Goal: Information Seeking & Learning: Learn about a topic

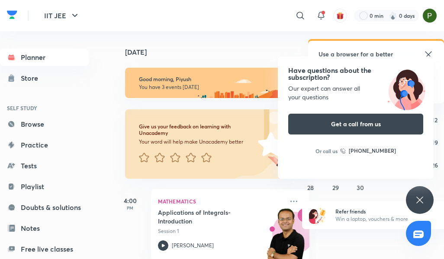
click at [430, 208] on div "Have questions about the subscription? Our expert can answer all your questions…" at bounding box center [420, 200] width 28 height 28
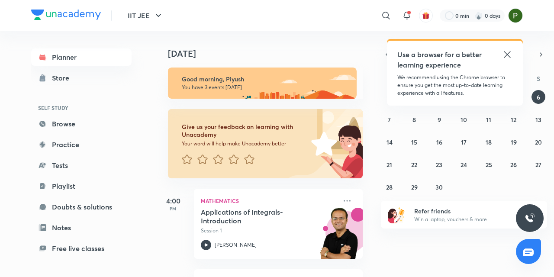
click at [155, 219] on div "Planner Store SELF STUDY Browse Practice Tests Playlist Doubts & solutions Note…" at bounding box center [277, 154] width 492 height 246
click at [151, 252] on div "Planner Store SELF STUDY Browse Practice Tests Playlist Doubts & solutions Note…" at bounding box center [277, 154] width 492 height 246
click at [129, 258] on div "Planner Store SELF STUDY Browse Practice Tests Playlist Doubts & solutions Note…" at bounding box center [90, 150] width 118 height 239
click at [151, 221] on div "Planner Store SELF STUDY Browse Practice Tests Playlist Doubts & solutions Note…" at bounding box center [277, 154] width 492 height 246
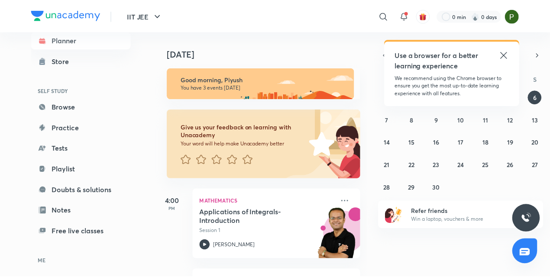
scroll to position [71, 0]
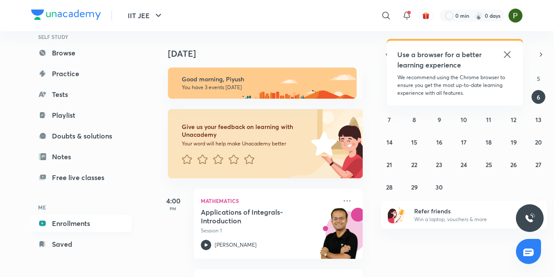
click at [64, 226] on link "Enrollments" at bounding box center [81, 223] width 100 height 17
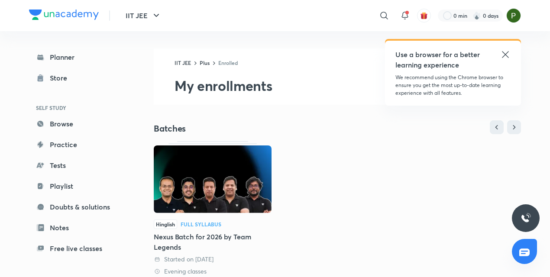
click at [237, 166] on img at bounding box center [213, 180] width 118 height 68
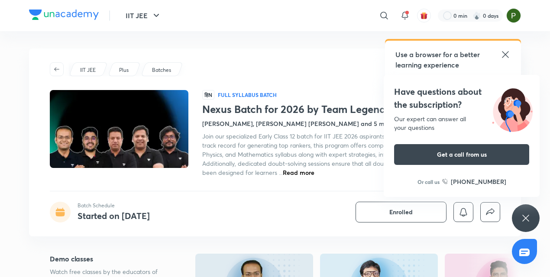
click at [526, 219] on icon at bounding box center [525, 218] width 6 height 6
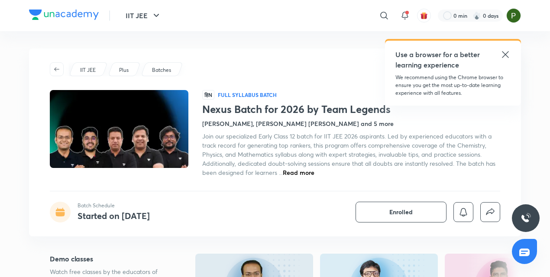
click at [528, 214] on img at bounding box center [526, 218] width 10 height 10
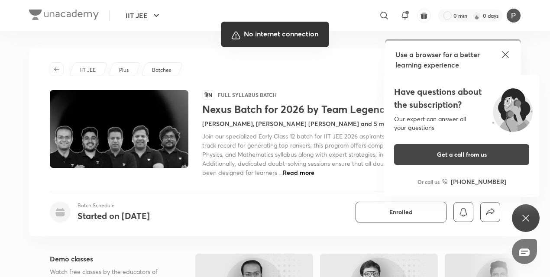
click at [507, 52] on div at bounding box center [275, 138] width 550 height 277
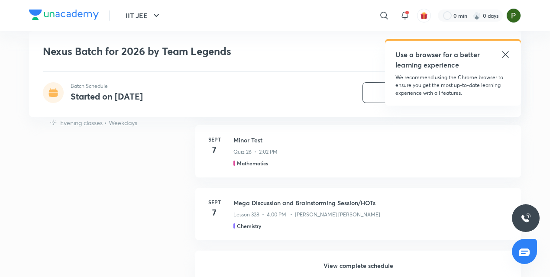
scroll to position [943, 0]
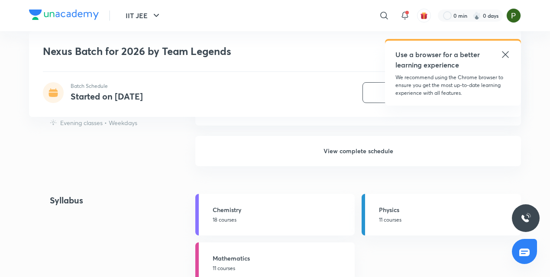
click at [487, 159] on div "Nexus Batch for 2026 by Team Legends Batch Schedule Started on [DATE] Enrolled …" at bounding box center [275, 179] width 492 height 2149
click at [368, 152] on h6 "View complete schedule" at bounding box center [358, 151] width 326 height 30
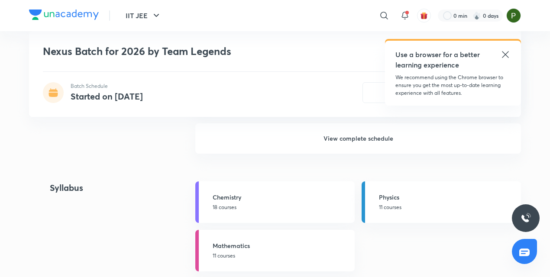
scroll to position [970, 0]
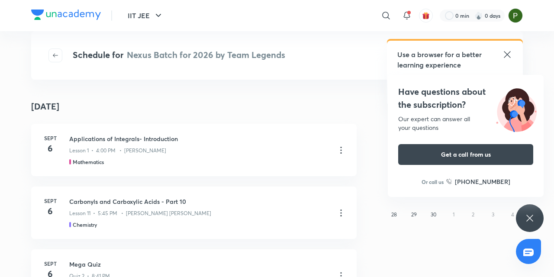
click at [527, 214] on icon at bounding box center [530, 218] width 10 height 10
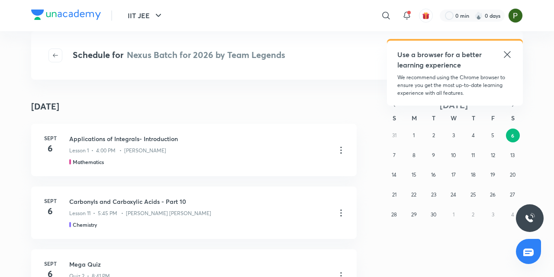
click at [505, 58] on icon at bounding box center [507, 54] width 10 height 10
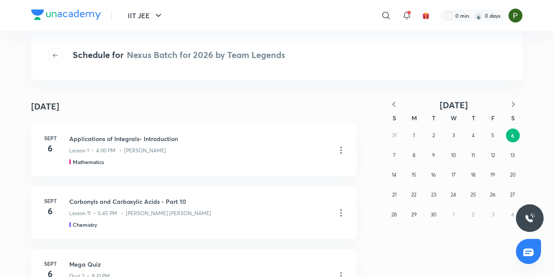
click at [392, 100] on icon "button" at bounding box center [394, 104] width 9 height 9
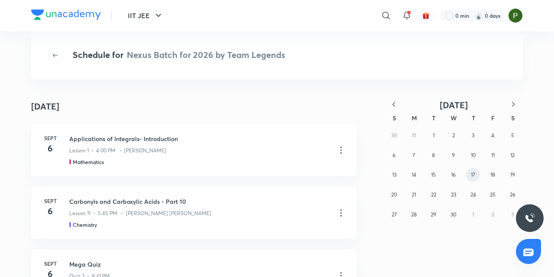
click at [471, 176] on abbr "17" at bounding box center [473, 175] width 4 height 6
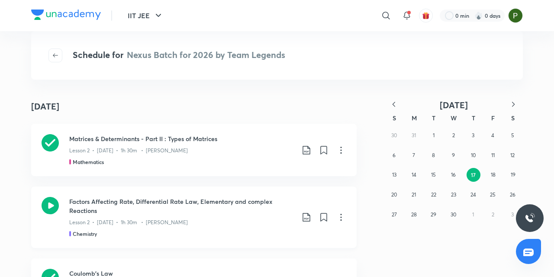
click at [251, 229] on div "Factors Affecting Rate, Differential Rate Law, Elementary and complex Reactions…" at bounding box center [181, 217] width 225 height 41
click at [290, 241] on div "Factors Affecting Rate, Differential Rate Law, Elementary and complex Reactions…" at bounding box center [194, 217] width 326 height 61
click at [343, 242] on div "Factors Affecting Rate, Differential Rate Law, Elementary and complex Reactions…" at bounding box center [194, 217] width 326 height 61
click at [115, 213] on h3 "Factors Affecting Rate, Differential Rate Law, Elementary and complex Reactions" at bounding box center [181, 206] width 225 height 18
